Goal: Task Accomplishment & Management: Manage account settings

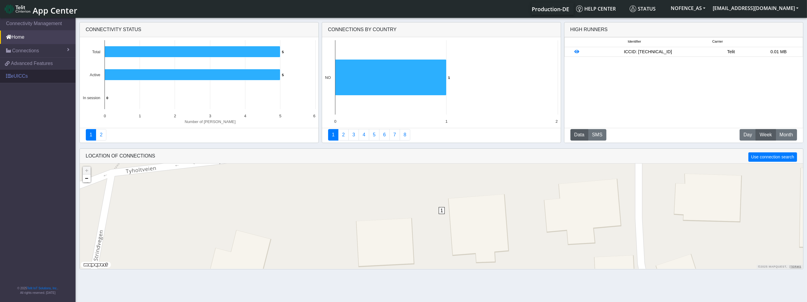
click at [38, 77] on link "eUICCs" at bounding box center [38, 76] width 76 height 13
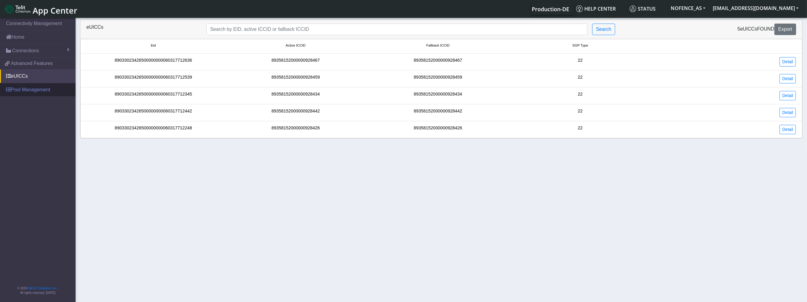
click at [47, 89] on link "Pool Management" at bounding box center [38, 89] width 76 height 13
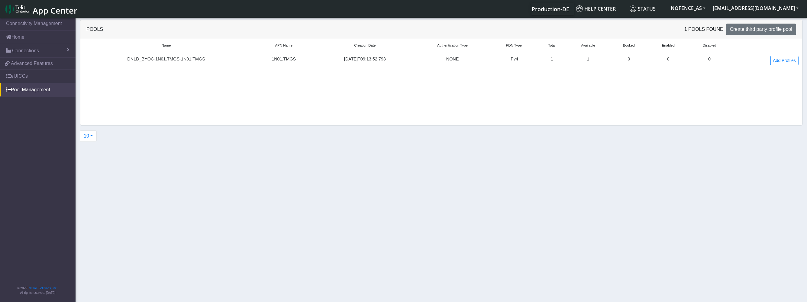
click at [459, 59] on div "NONE" at bounding box center [452, 59] width 69 height 7
click at [737, 33] on button "Create third party profile pool" at bounding box center [761, 29] width 70 height 11
select select "IPv4"
select select "NONE"
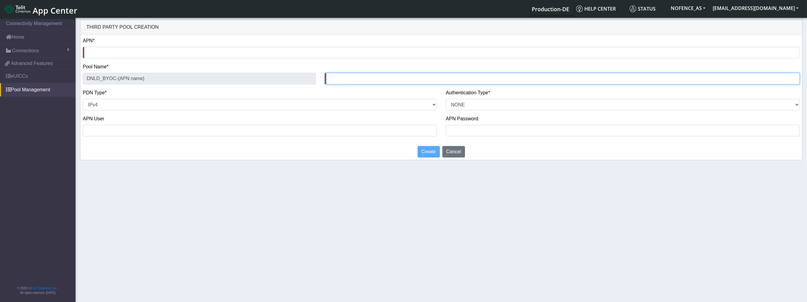
click at [351, 79] on input "text" at bounding box center [562, 78] width 475 height 11
click at [298, 91] on div "PDN Type* NON_IP IPv4 IPv6 IPv4v6" at bounding box center [260, 99] width 354 height 21
click at [183, 106] on select "NON_IP IPv4 IPv6 IPv4v6" at bounding box center [260, 104] width 354 height 11
click at [475, 98] on div "Authentication Type* PAP CHAP PAP_OR_CHAP NONE" at bounding box center [623, 99] width 354 height 21
click at [457, 154] on button "Cancel" at bounding box center [453, 151] width 23 height 11
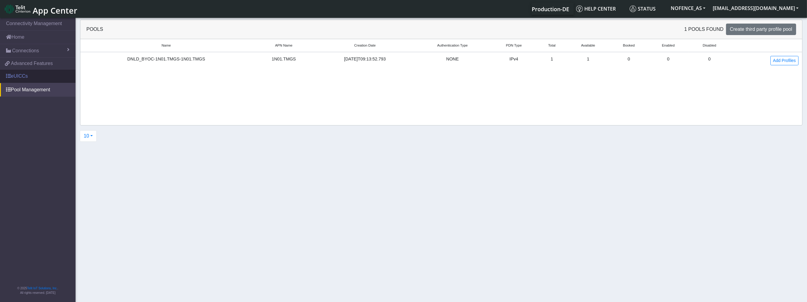
click at [22, 75] on link "eUICCs" at bounding box center [38, 76] width 76 height 13
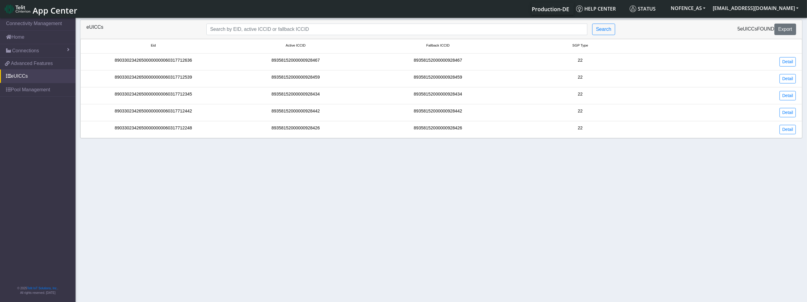
click at [792, 66] on li "89033023426500000000060317712636 89358152000000928467 89358152000000928467 22 D…" at bounding box center [441, 61] width 722 height 17
click at [792, 65] on link "Detail" at bounding box center [788, 61] width 16 height 9
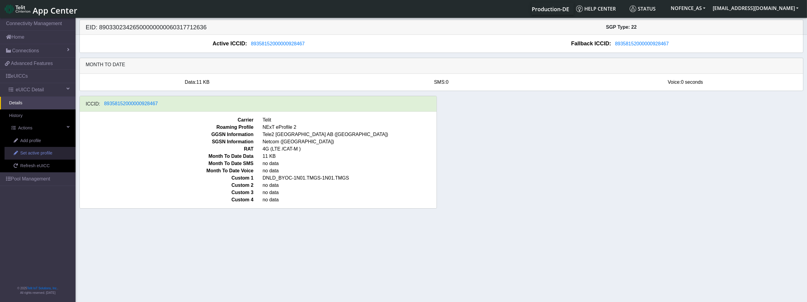
click at [37, 153] on span "Set active profile" at bounding box center [36, 153] width 32 height 7
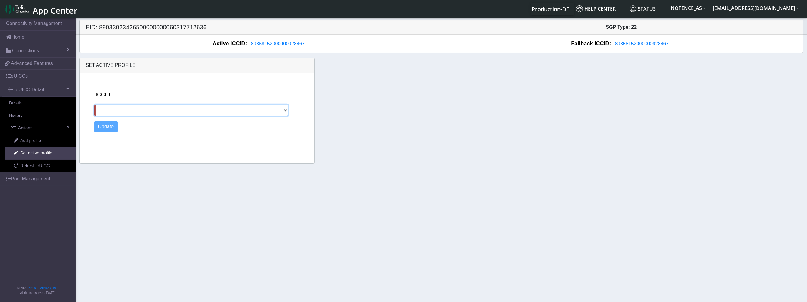
click at [136, 108] on select at bounding box center [191, 110] width 194 height 11
drag, startPoint x: 137, startPoint y: 106, endPoint x: 52, endPoint y: 136, distance: 89.8
click at [52, 136] on section "Connectivity Management Home Connections List Map 022972cbed8d5101b82e60ffd61be…" at bounding box center [403, 160] width 807 height 287
click at [52, 136] on link "Add profile" at bounding box center [40, 140] width 71 height 13
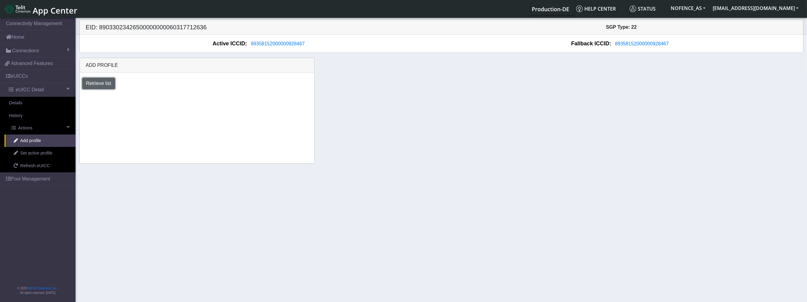
click at [96, 80] on button "Retrieve list" at bounding box center [98, 83] width 33 height 11
click at [124, 97] on select "Select profile to add DNLD_BYOC-1N01.TMGS-1N01.TMGS" at bounding box center [133, 99] width 102 height 11
click at [19, 174] on link "Pool Management" at bounding box center [38, 178] width 76 height 13
